Goal: Task Accomplishment & Management: Manage account settings

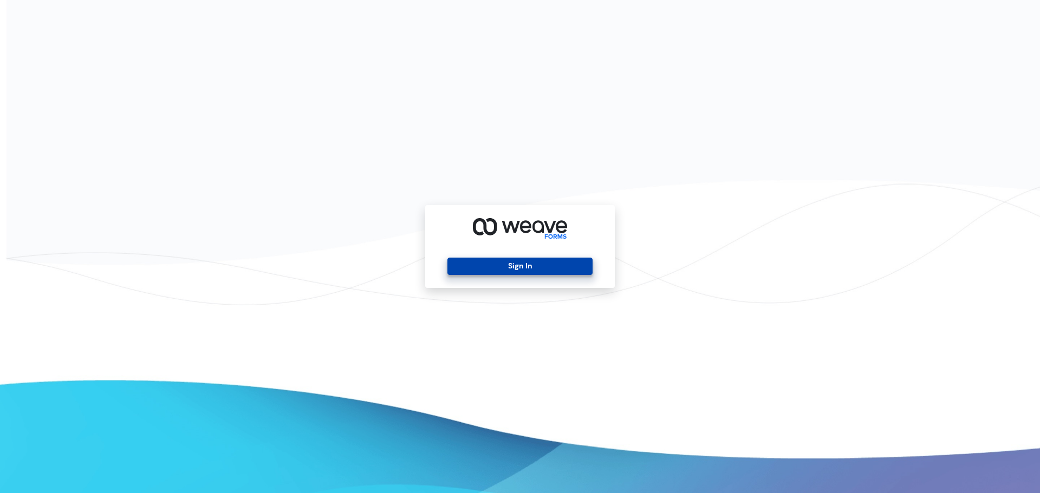
click at [532, 266] on button "Sign In" at bounding box center [519, 266] width 145 height 17
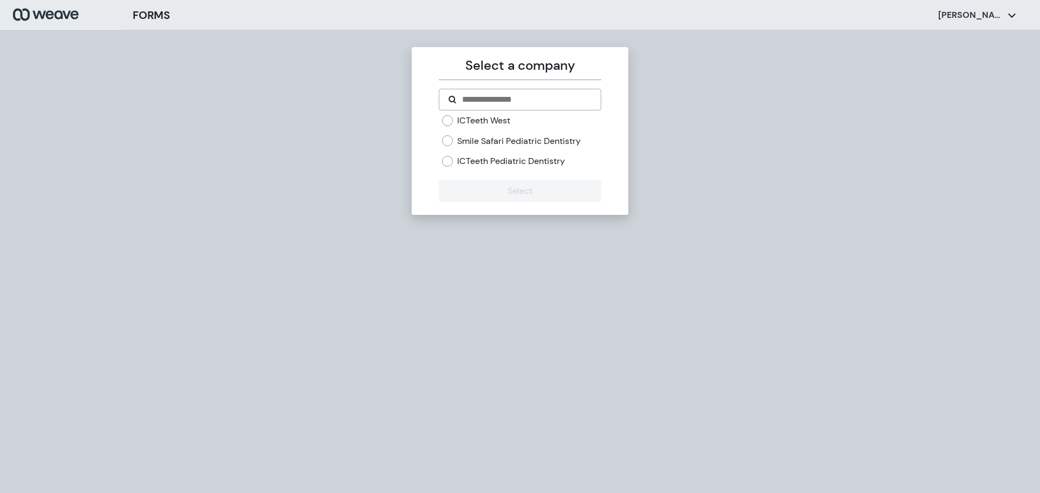
click at [493, 119] on label "ICTeeth West" at bounding box center [483, 121] width 53 height 12
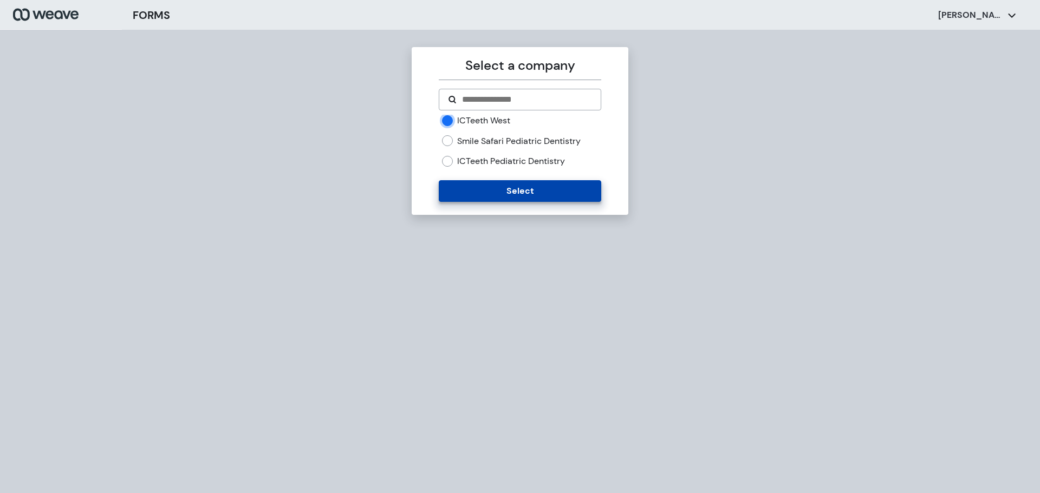
click at [519, 190] on button "Select" at bounding box center [520, 191] width 162 height 22
